Goal: Browse casually

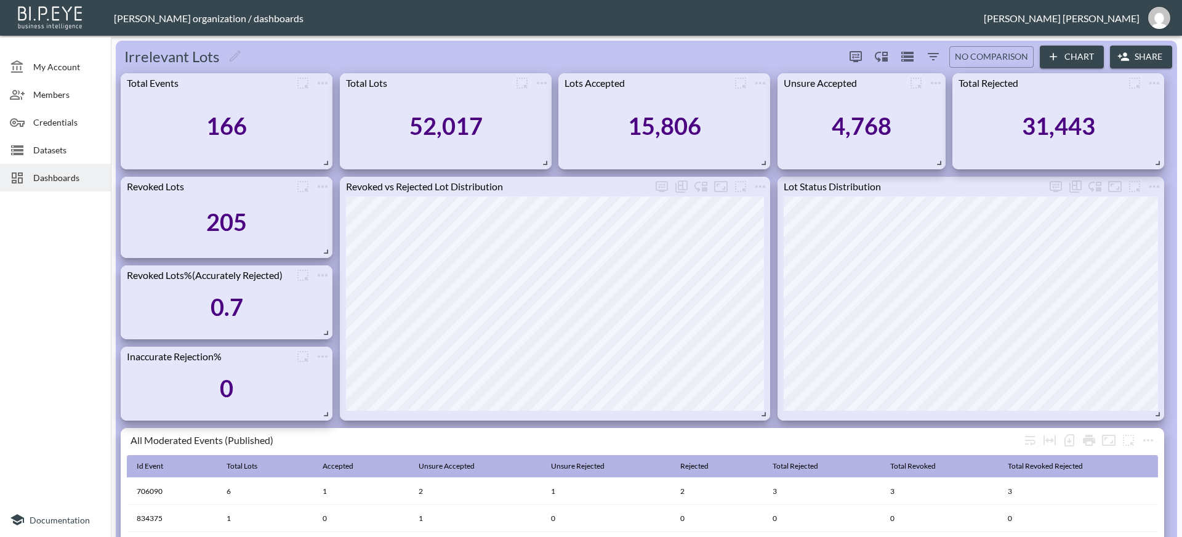
click at [220, 392] on div "0" at bounding box center [226, 388] width 199 height 44
click at [324, 382] on div "0" at bounding box center [226, 388] width 199 height 44
click at [238, 386] on div "0" at bounding box center [226, 388] width 199 height 44
click at [228, 393] on div "0" at bounding box center [227, 388] width 14 height 28
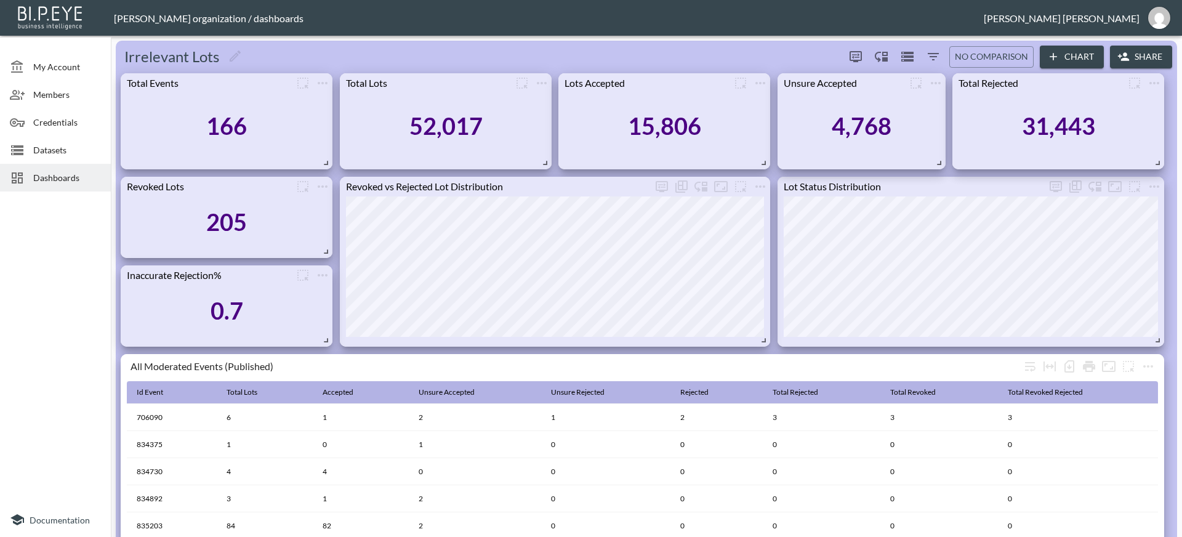
click at [289, 319] on div "0.7" at bounding box center [226, 311] width 199 height 52
